Goal: Task Accomplishment & Management: Manage account settings

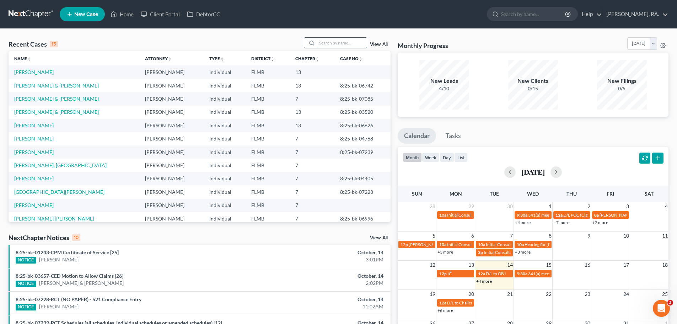
click at [341, 42] on input "search" at bounding box center [342, 43] width 50 height 10
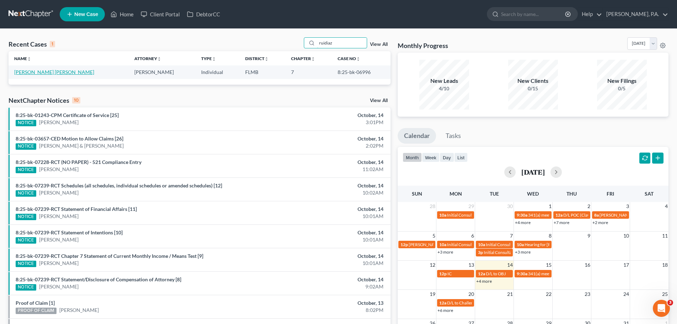
type input "ruidiaz"
click at [44, 71] on link "[PERSON_NAME] [PERSON_NAME]" at bounding box center [54, 72] width 80 height 6
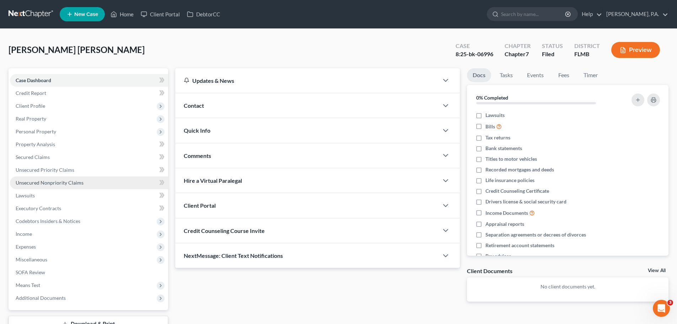
click at [104, 179] on link "Unsecured Nonpriority Claims" at bounding box center [89, 182] width 158 height 13
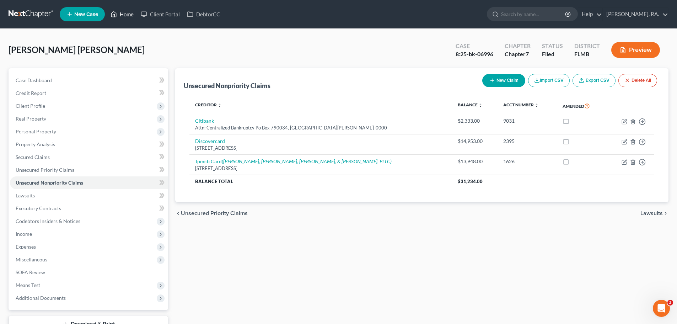
click at [125, 15] on link "Home" at bounding box center [122, 14] width 30 height 13
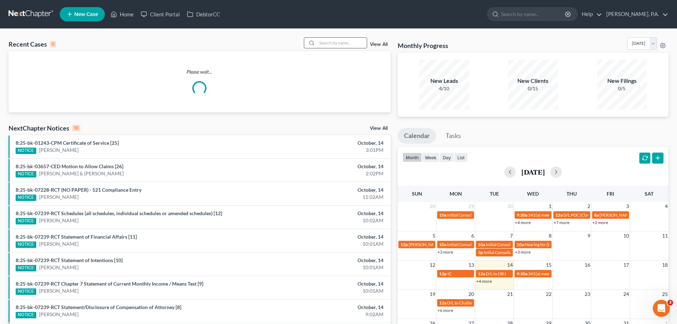
click at [323, 44] on input "search" at bounding box center [342, 43] width 50 height 10
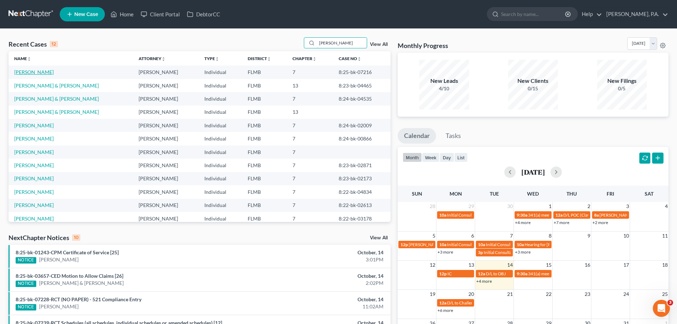
type input "[PERSON_NAME]"
click at [38, 73] on link "[PERSON_NAME]" at bounding box center [33, 72] width 39 height 6
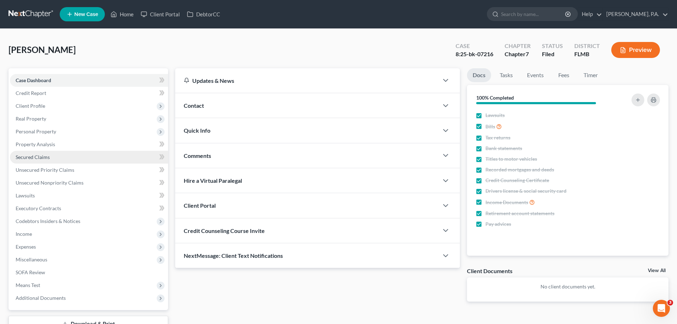
click at [78, 161] on link "Secured Claims" at bounding box center [89, 157] width 158 height 13
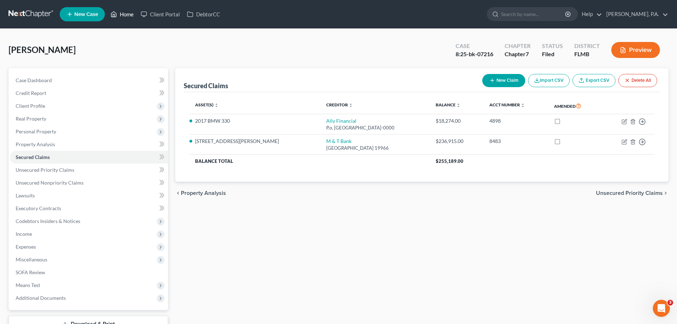
click at [109, 14] on link "Home" at bounding box center [122, 14] width 30 height 13
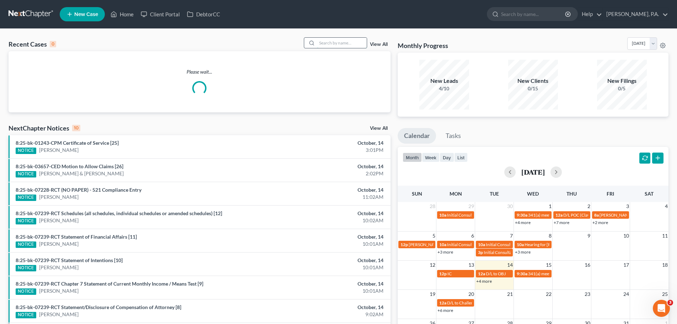
click at [327, 45] on input "search" at bounding box center [342, 43] width 50 height 10
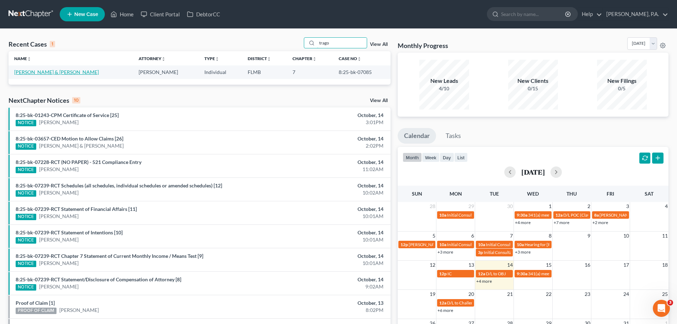
type input "trago"
click at [40, 74] on link "[PERSON_NAME] & [PERSON_NAME]" at bounding box center [56, 72] width 85 height 6
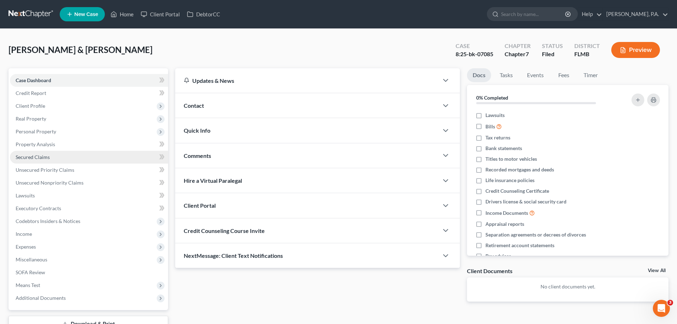
click at [82, 156] on link "Secured Claims" at bounding box center [89, 157] width 158 height 13
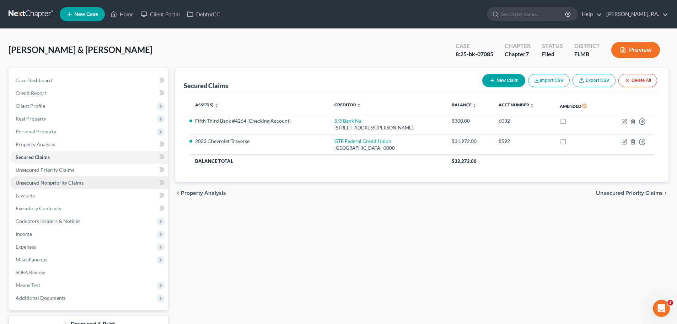
click at [59, 184] on span "Unsecured Nonpriority Claims" at bounding box center [50, 182] width 68 height 6
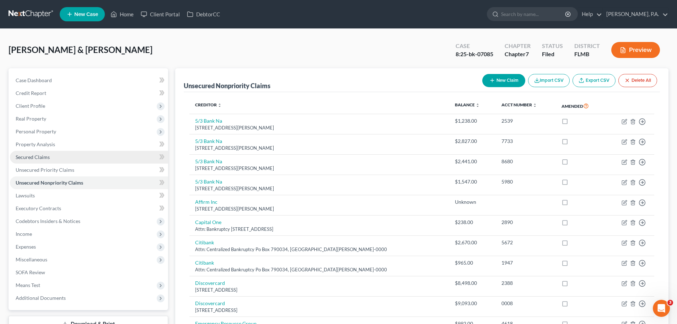
click at [43, 158] on span "Secured Claims" at bounding box center [33, 157] width 34 height 6
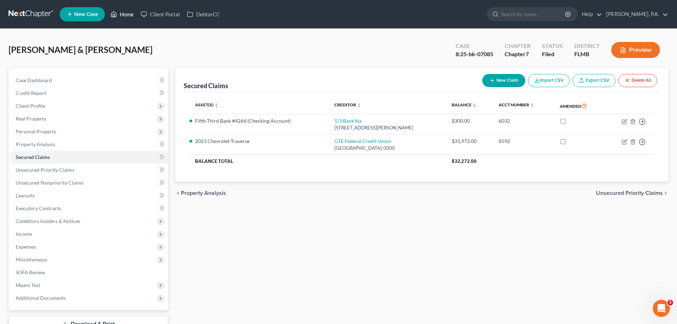
click at [122, 9] on link "Home" at bounding box center [122, 14] width 30 height 13
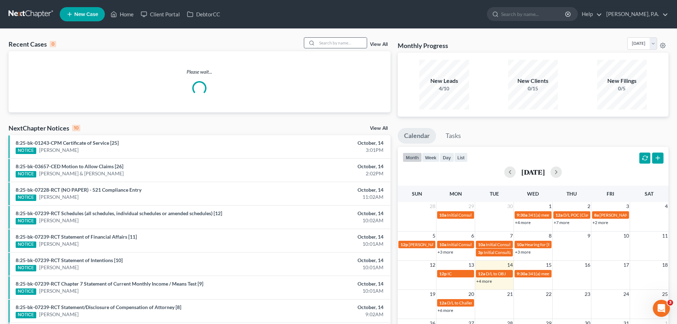
click at [328, 45] on input "search" at bounding box center [342, 43] width 50 height 10
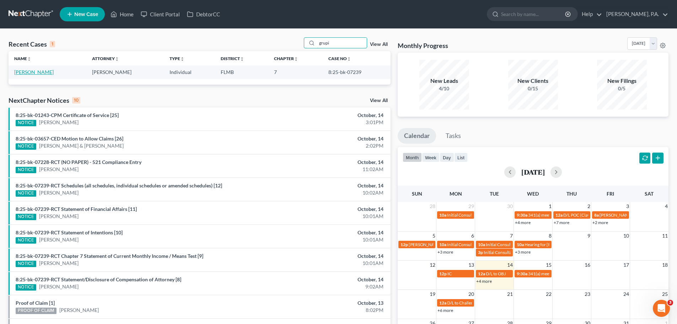
type input "grupi"
click at [35, 72] on link "[PERSON_NAME]" at bounding box center [33, 72] width 39 height 6
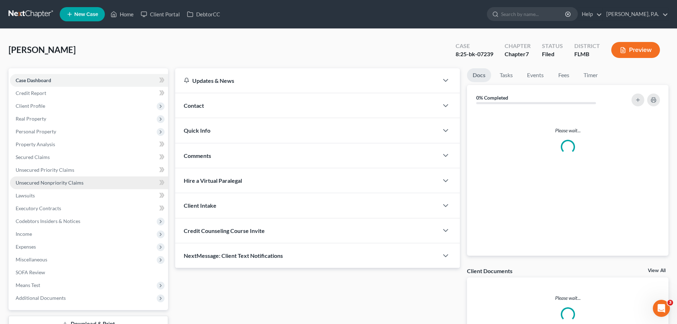
click at [63, 188] on link "Unsecured Nonpriority Claims" at bounding box center [89, 182] width 158 height 13
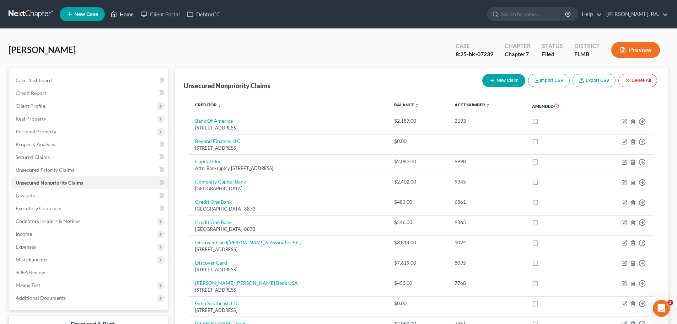
click at [128, 13] on link "Home" at bounding box center [122, 14] width 30 height 13
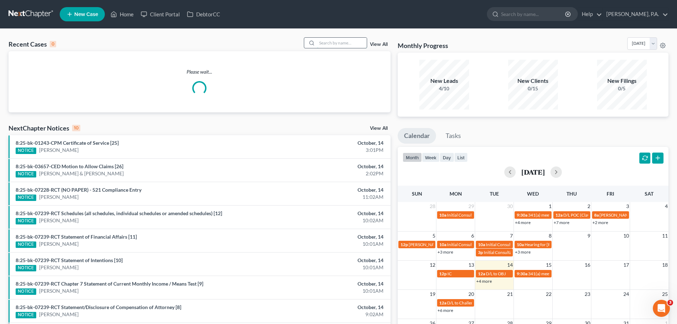
click at [322, 41] on input "search" at bounding box center [342, 43] width 50 height 10
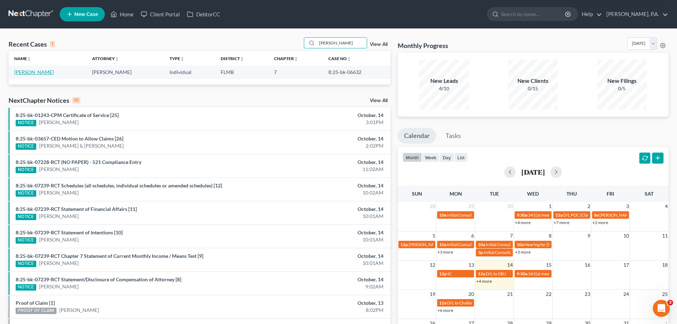
type input "[PERSON_NAME]"
click at [39, 71] on link "[PERSON_NAME]" at bounding box center [33, 72] width 39 height 6
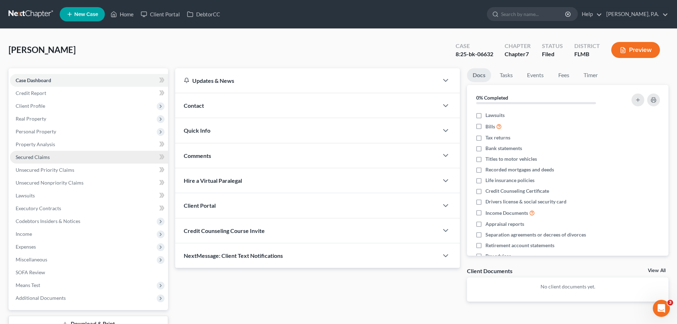
click at [96, 160] on link "Secured Claims" at bounding box center [89, 157] width 158 height 13
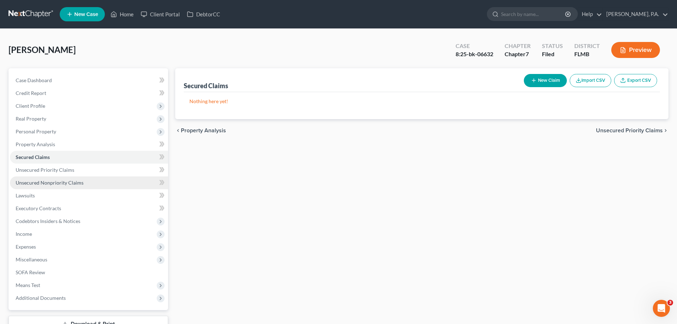
click at [96, 185] on link "Unsecured Nonpriority Claims" at bounding box center [89, 182] width 158 height 13
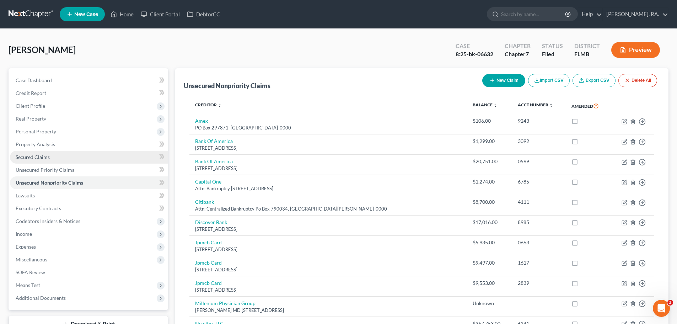
click at [99, 155] on link "Secured Claims" at bounding box center [89, 157] width 158 height 13
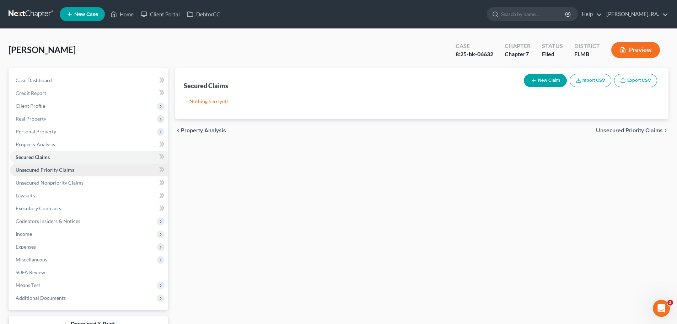
click at [102, 175] on link "Unsecured Priority Claims" at bounding box center [89, 169] width 158 height 13
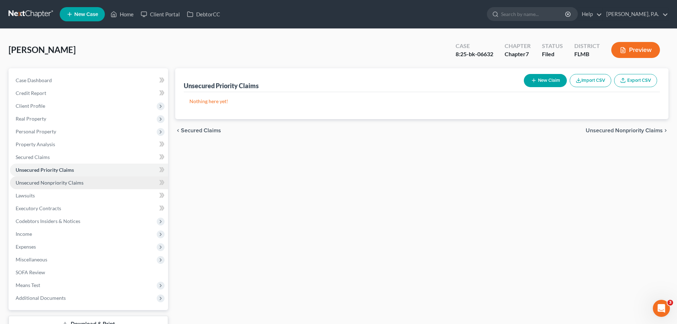
click at [99, 184] on link "Unsecured Nonpriority Claims" at bounding box center [89, 182] width 158 height 13
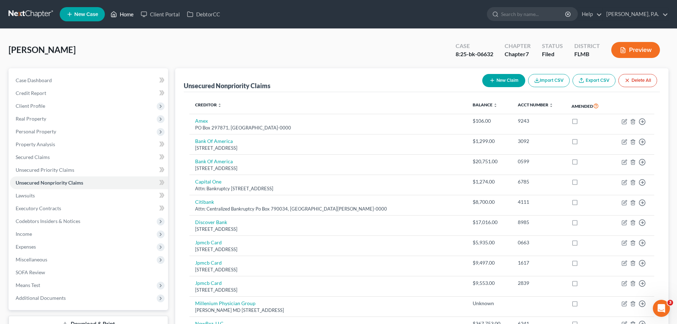
click at [128, 14] on link "Home" at bounding box center [122, 14] width 30 height 13
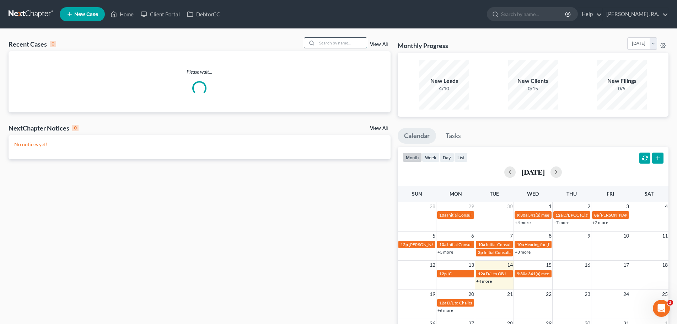
click at [320, 43] on input "search" at bounding box center [342, 43] width 50 height 10
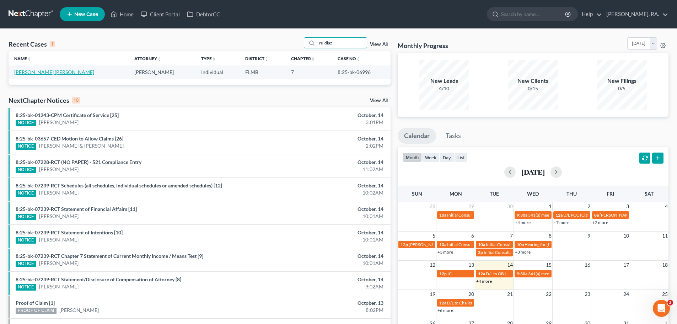
type input "ruidiaz"
click at [32, 70] on link "[PERSON_NAME] [PERSON_NAME]" at bounding box center [54, 72] width 80 height 6
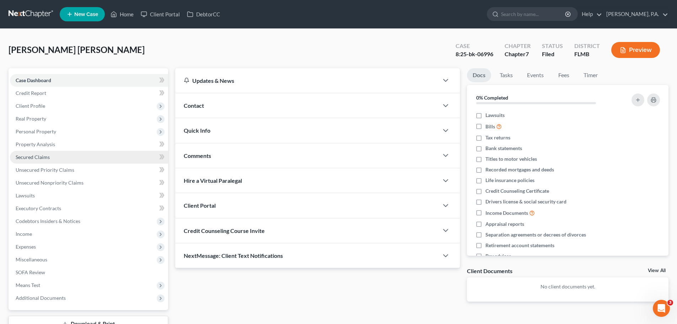
click at [85, 156] on link "Secured Claims" at bounding box center [89, 157] width 158 height 13
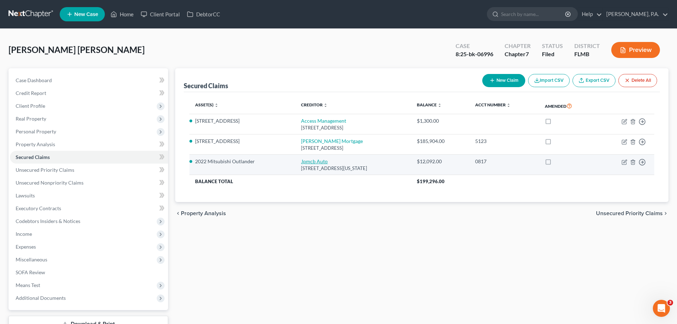
click at [301, 163] on link "Jpmcb Auto" at bounding box center [314, 161] width 27 height 6
select select "19"
select select "0"
select select "2"
select select "0"
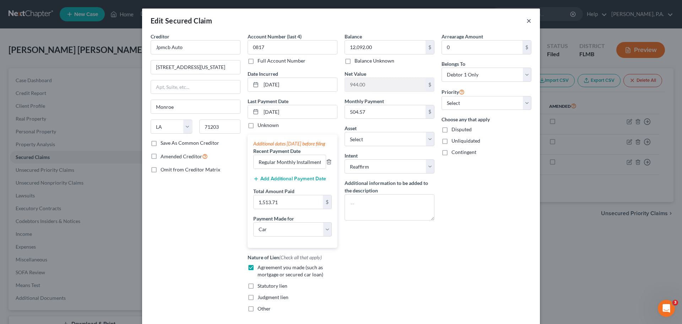
click at [528, 22] on button "×" at bounding box center [529, 20] width 5 height 9
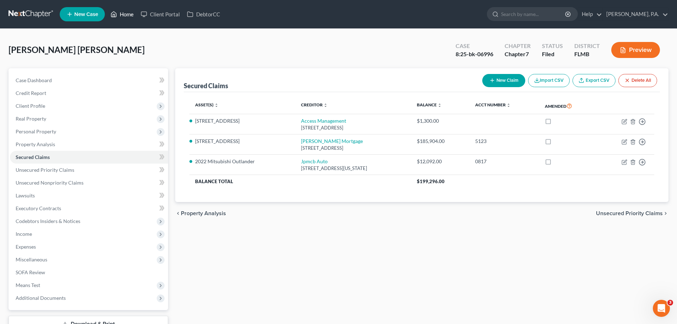
click at [126, 17] on link "Home" at bounding box center [122, 14] width 30 height 13
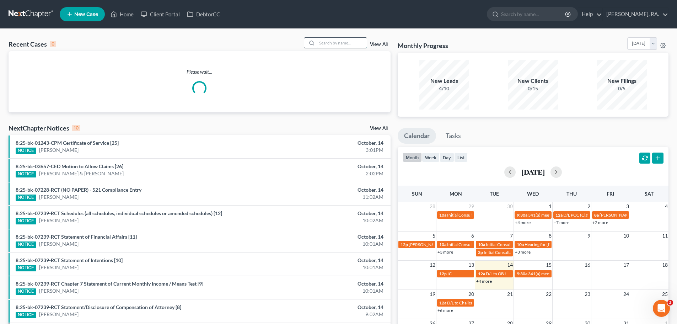
click at [321, 42] on input "search" at bounding box center [342, 43] width 50 height 10
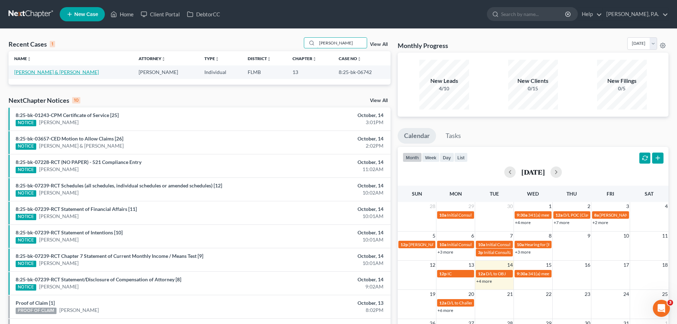
type input "[PERSON_NAME]"
click at [38, 70] on link "[PERSON_NAME] & [PERSON_NAME]" at bounding box center [56, 72] width 85 height 6
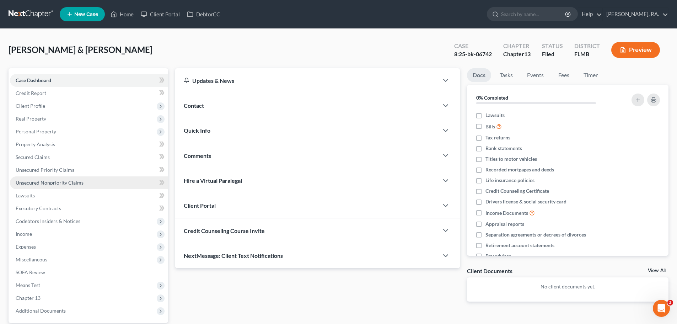
click at [83, 180] on link "Unsecured Nonpriority Claims" at bounding box center [89, 182] width 158 height 13
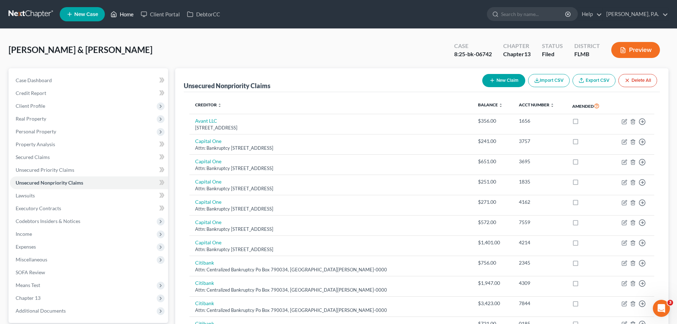
click at [134, 13] on link "Home" at bounding box center [122, 14] width 30 height 13
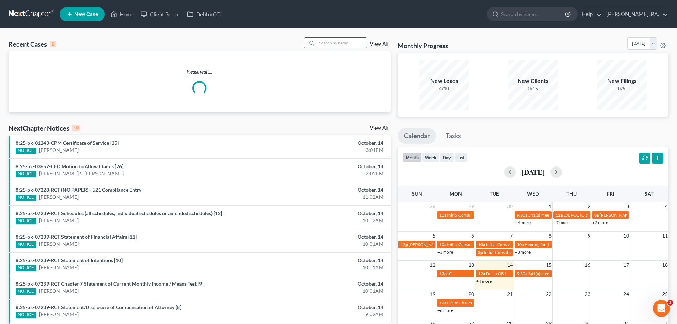
click at [351, 46] on input "search" at bounding box center [342, 43] width 50 height 10
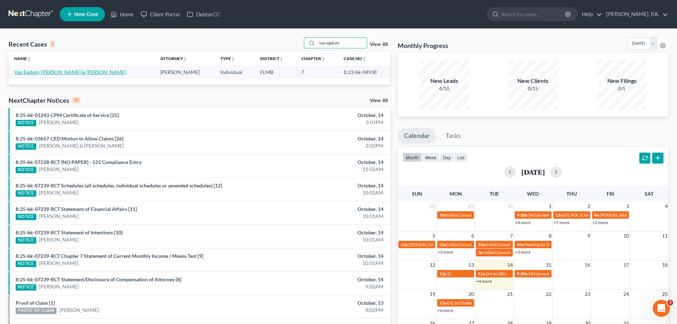
type input "van egdom"
click at [55, 75] on link "Van Egdom, [PERSON_NAME] & [PERSON_NAME]" at bounding box center [70, 72] width 112 height 6
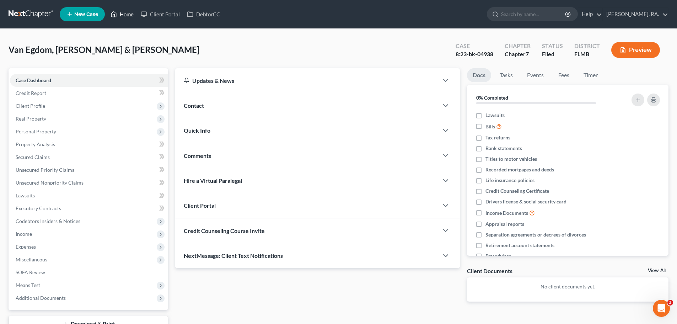
click at [119, 13] on link "Home" at bounding box center [122, 14] width 30 height 13
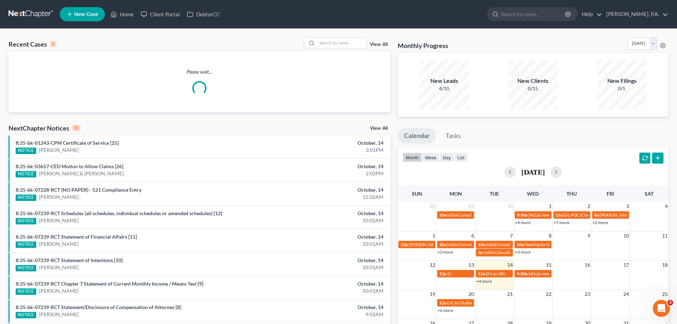
click at [323, 37] on div "Recent Cases 0 View All Please wait... NextChapter Notices 10 View All 8:25-bk-…" at bounding box center [338, 213] width 677 height 369
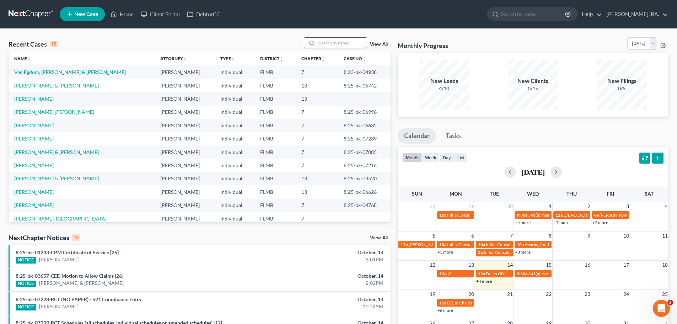
click at [327, 40] on input "search" at bounding box center [342, 43] width 50 height 10
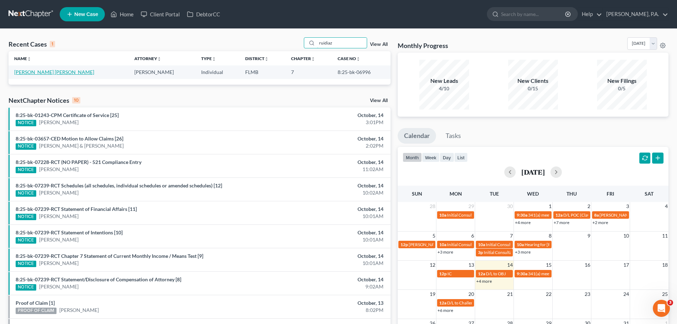
type input "ruidiaz"
click at [43, 74] on link "[PERSON_NAME] [PERSON_NAME]" at bounding box center [54, 72] width 80 height 6
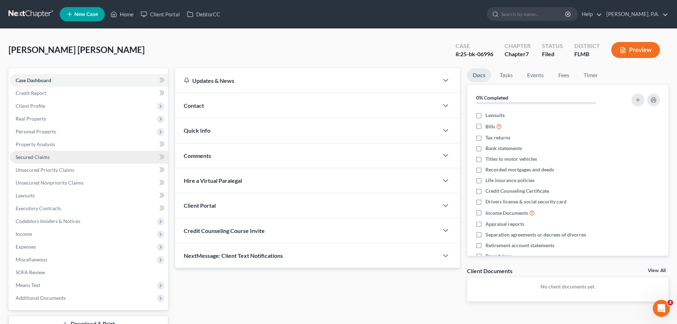
click at [74, 157] on link "Secured Claims" at bounding box center [89, 157] width 158 height 13
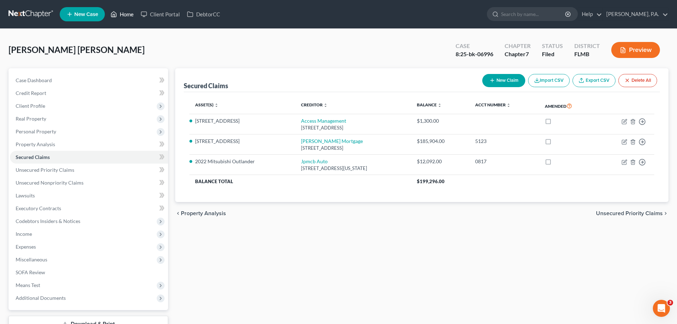
click at [113, 17] on polyline at bounding box center [114, 15] width 2 height 3
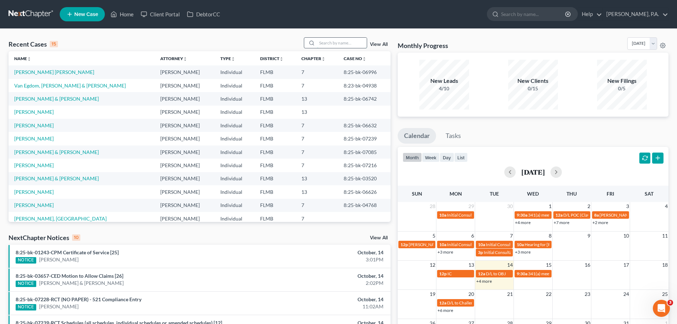
click at [357, 41] on input "search" at bounding box center [342, 43] width 50 height 10
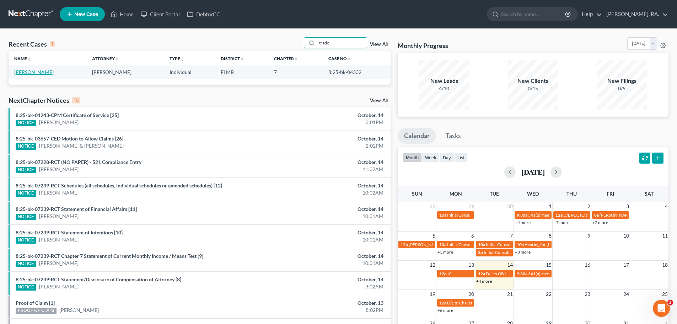
type input "trado"
click at [35, 72] on link "[PERSON_NAME]" at bounding box center [33, 72] width 39 height 6
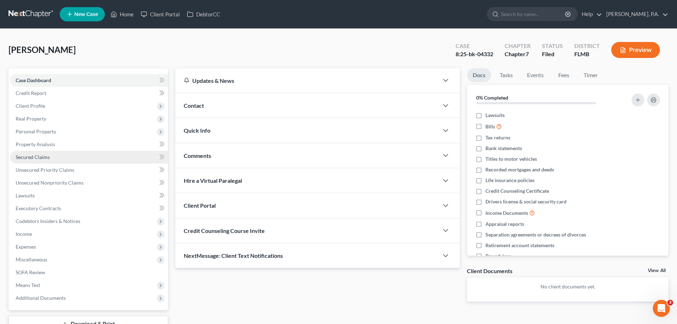
click at [86, 158] on link "Secured Claims" at bounding box center [89, 157] width 158 height 13
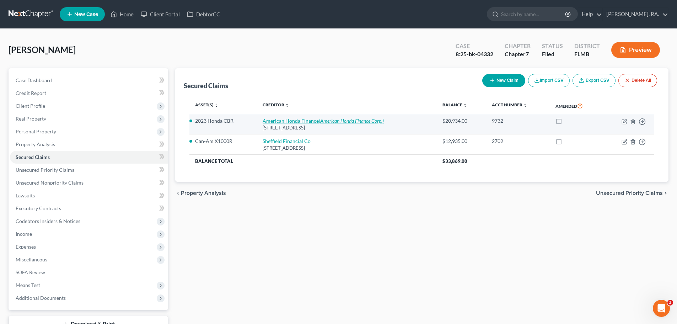
click at [328, 122] on icon "(American Honda Finance Corp.)" at bounding box center [351, 121] width 65 height 6
select select "10"
select select "2"
select select "3"
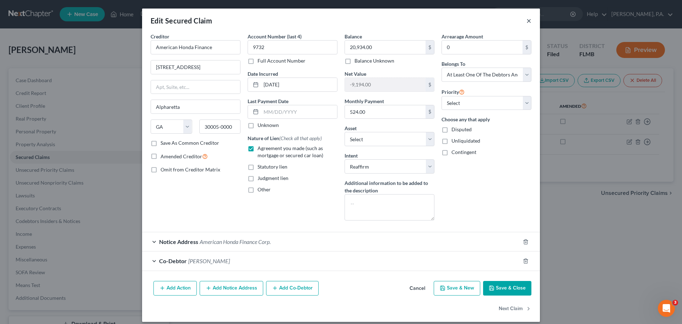
click at [527, 23] on button "×" at bounding box center [529, 20] width 5 height 9
